Goal: Information Seeking & Learning: Learn about a topic

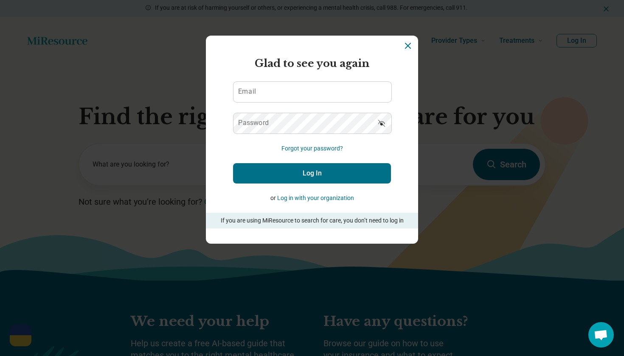
click at [335, 198] on button "Log in with your organization" at bounding box center [315, 198] width 77 height 9
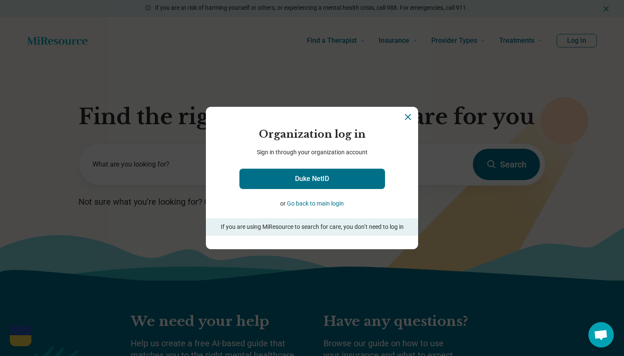
click at [334, 203] on button "Go back to main login" at bounding box center [315, 203] width 57 height 9
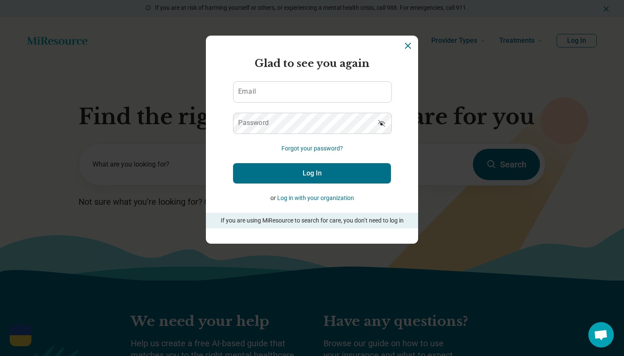
click at [406, 46] on icon "Dismiss" at bounding box center [408, 46] width 10 height 10
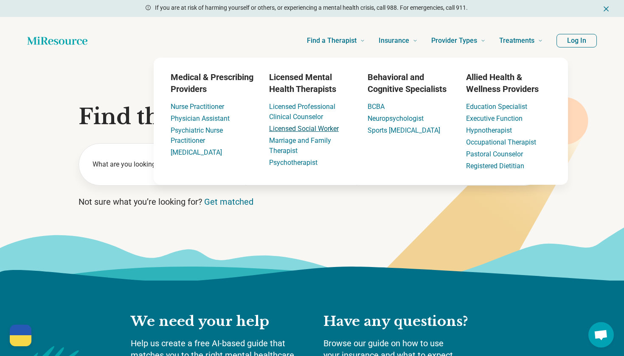
click at [304, 129] on link "Licensed Social Worker" at bounding box center [304, 129] width 70 height 8
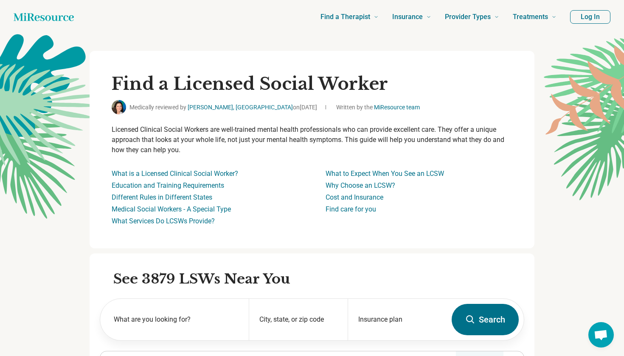
click at [582, 18] on button "Log In" at bounding box center [590, 17] width 40 height 14
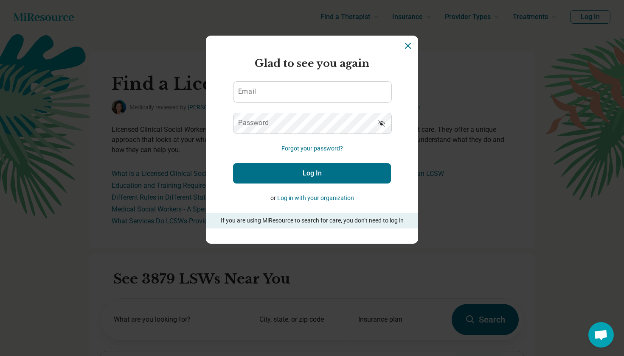
click at [333, 196] on button "Log in with your organization" at bounding box center [315, 198] width 77 height 9
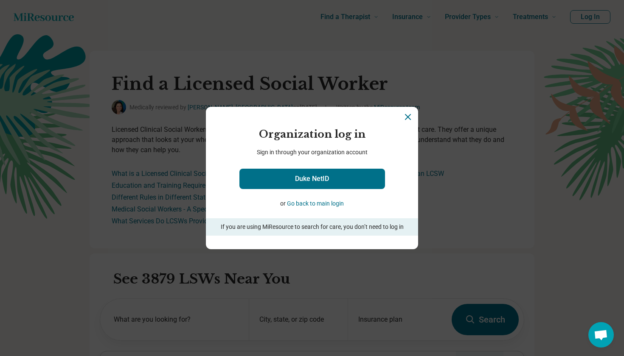
click at [411, 116] on icon "Close" at bounding box center [408, 117] width 10 height 10
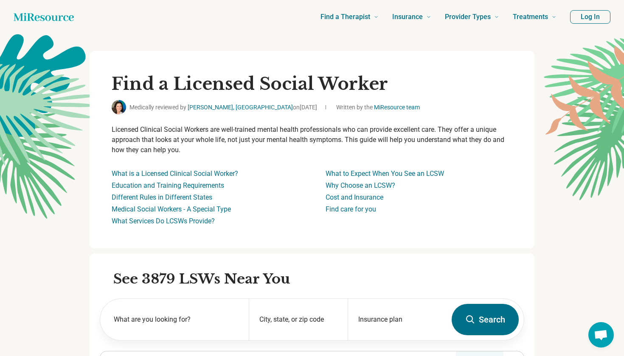
click at [28, 15] on icon "Home page" at bounding box center [44, 16] width 60 height 17
